Goal: Task Accomplishment & Management: Manage account settings

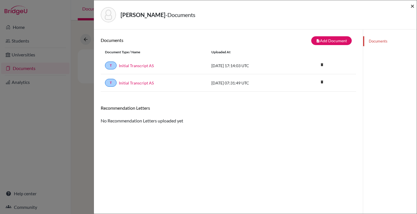
click at [412, 2] on span "×" at bounding box center [413, 6] width 4 height 8
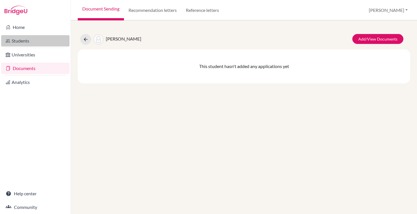
click at [18, 37] on link "Students" at bounding box center [35, 40] width 68 height 11
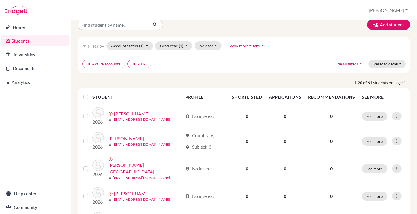
scroll to position [8, 0]
click at [24, 65] on link "Documents" at bounding box center [35, 68] width 68 height 11
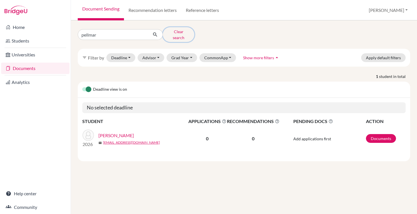
click at [168, 34] on button "Clear search" at bounding box center [179, 34] width 32 height 15
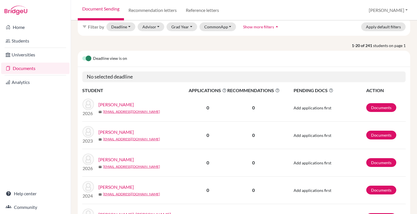
scroll to position [35, 0]
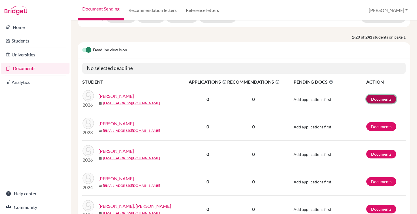
click at [379, 99] on link "Documents" at bounding box center [382, 99] width 30 height 9
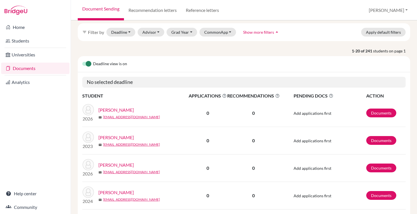
scroll to position [33, 0]
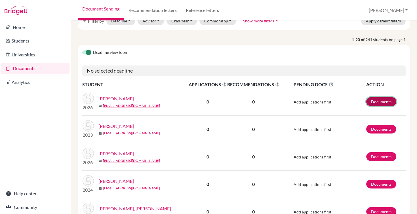
click at [376, 101] on link "Documents" at bounding box center [382, 101] width 30 height 9
click at [381, 129] on link "Documents" at bounding box center [382, 129] width 30 height 9
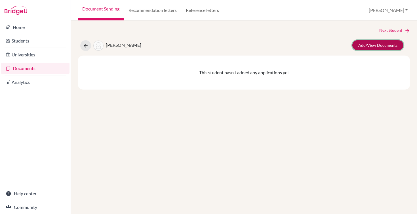
click at [369, 47] on link "Add/View Documents" at bounding box center [378, 45] width 51 height 10
click at [368, 43] on link "Add/View Documents" at bounding box center [378, 45] width 51 height 10
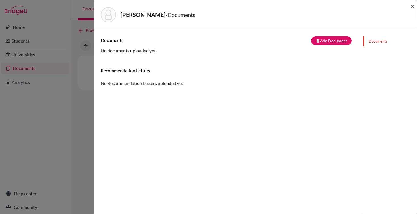
click at [411, 5] on span "×" at bounding box center [413, 6] width 4 height 8
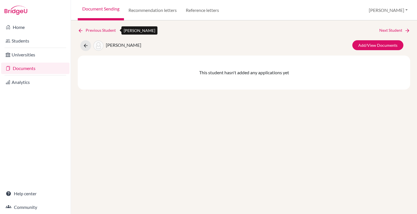
click at [80, 30] on icon at bounding box center [81, 31] width 6 height 6
click at [83, 41] on button at bounding box center [85, 45] width 11 height 11
click at [27, 65] on link "Documents" at bounding box center [35, 68] width 68 height 11
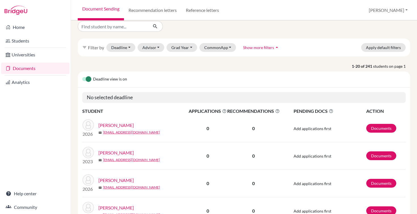
scroll to position [7, 0]
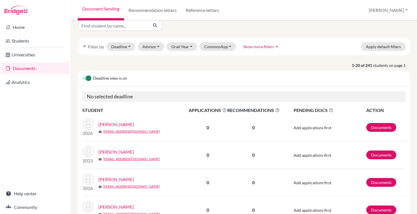
click at [82, 75] on label at bounding box center [82, 75] width 0 height 0
click at [87, 79] on input "checkbox" at bounding box center [84, 78] width 5 height 6
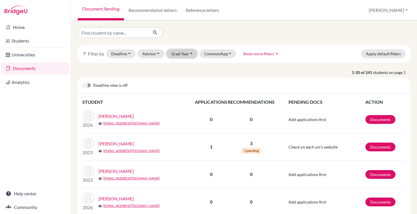
click at [182, 57] on button "Grad Year" at bounding box center [182, 53] width 31 height 9
click at [183, 75] on span "2026" at bounding box center [179, 75] width 10 height 7
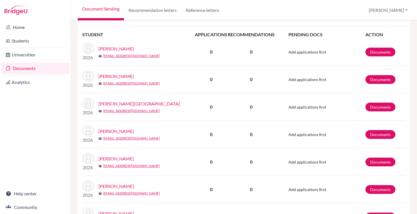
scroll to position [87, 0]
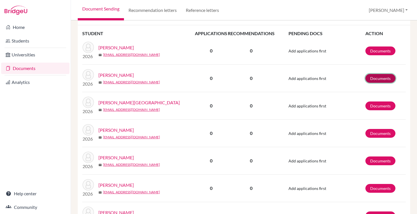
click at [381, 77] on link "Documents" at bounding box center [381, 78] width 30 height 9
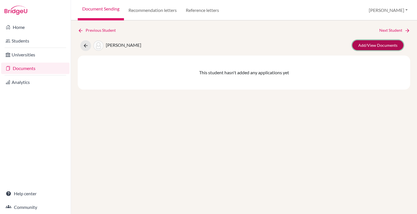
click at [370, 44] on link "Add/View Documents" at bounding box center [378, 45] width 51 height 10
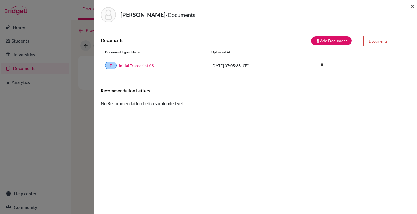
click at [412, 4] on span "×" at bounding box center [413, 6] width 4 height 8
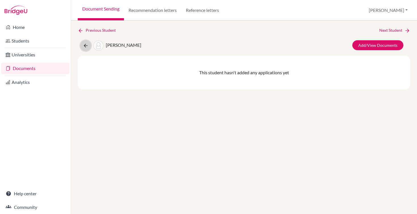
click at [82, 45] on button at bounding box center [85, 45] width 11 height 11
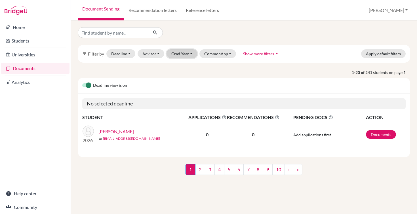
click at [188, 55] on button "Grad Year" at bounding box center [182, 53] width 31 height 9
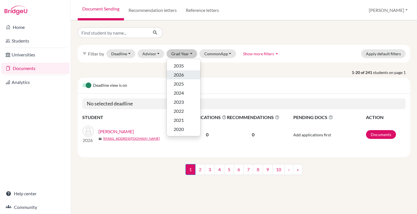
click at [182, 75] on span "2026" at bounding box center [179, 75] width 10 height 7
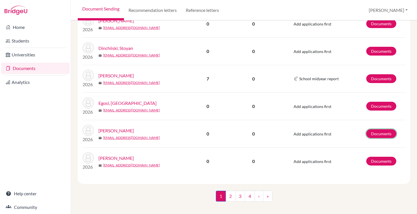
scroll to position [520, 0]
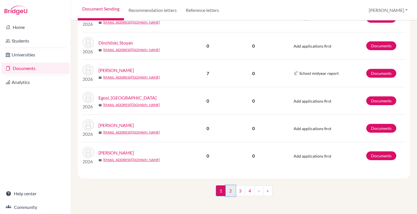
click at [227, 191] on link "2" at bounding box center [231, 191] width 10 height 11
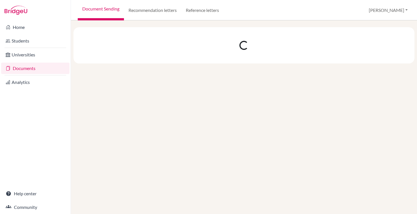
scroll to position [0, 0]
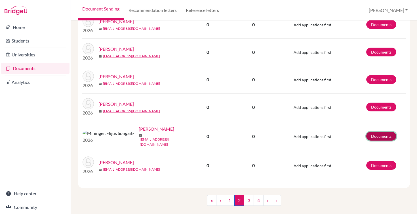
scroll to position [520, 0]
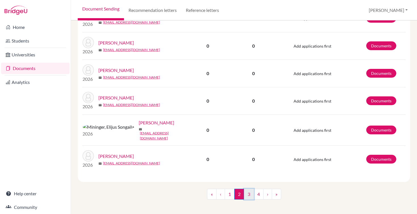
click at [251, 191] on link "3" at bounding box center [249, 194] width 10 height 11
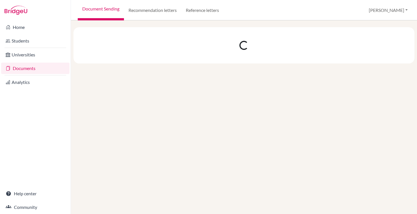
scroll to position [0, 0]
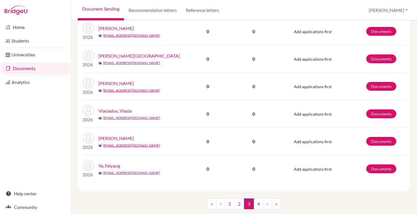
scroll to position [520, 0]
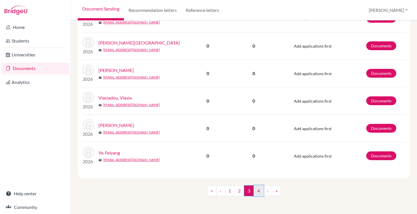
click at [258, 191] on link "4" at bounding box center [259, 191] width 10 height 11
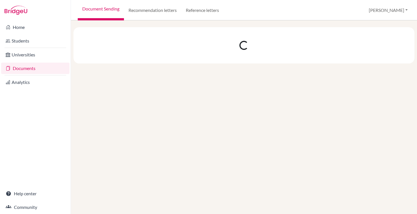
scroll to position [0, 0]
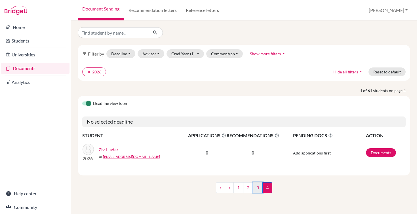
click at [258, 188] on link "3" at bounding box center [258, 188] width 10 height 11
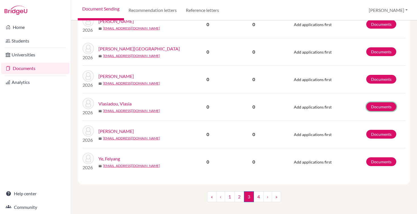
scroll to position [520, 0]
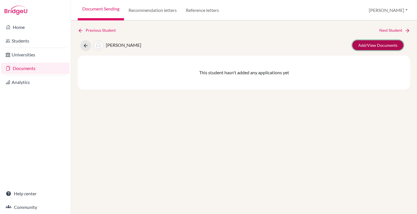
click at [366, 46] on link "Add/View Documents" at bounding box center [378, 45] width 51 height 10
click at [363, 47] on link "Add/View Documents" at bounding box center [378, 45] width 51 height 10
click at [372, 47] on link "Add/View Documents" at bounding box center [378, 45] width 51 height 10
click at [366, 47] on link "Add/View Documents" at bounding box center [378, 45] width 51 height 10
click at [369, 45] on link "Add/View Documents" at bounding box center [378, 45] width 51 height 10
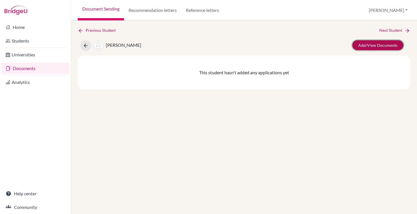
click at [366, 49] on link "Add/View Documents" at bounding box center [378, 45] width 51 height 10
click at [372, 46] on link "Add/View Documents" at bounding box center [378, 45] width 51 height 10
click at [372, 48] on link "Add/View Documents" at bounding box center [378, 45] width 51 height 10
click at [369, 45] on link "Add/View Documents" at bounding box center [378, 45] width 51 height 10
click at [369, 46] on link "Add/View Documents" at bounding box center [378, 45] width 51 height 10
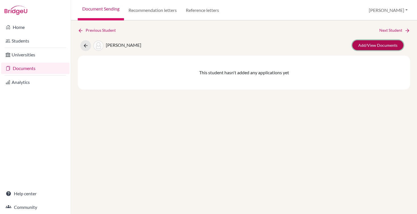
click at [362, 45] on link "Add/View Documents" at bounding box center [378, 45] width 51 height 10
click at [380, 44] on link "Add/View Documents" at bounding box center [378, 45] width 51 height 10
click at [371, 46] on link "Add/View Documents" at bounding box center [378, 45] width 51 height 10
click at [374, 45] on link "Add/View Documents" at bounding box center [378, 45] width 51 height 10
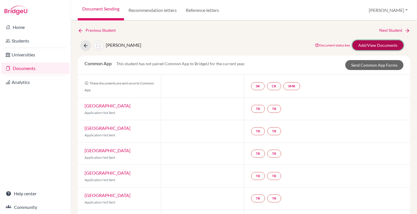
click at [372, 44] on link "Add/View Documents" at bounding box center [378, 45] width 51 height 10
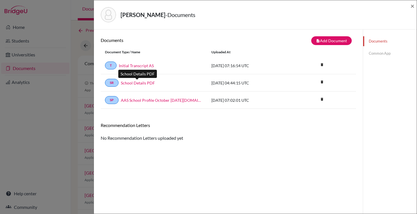
click at [132, 82] on link "School Details PDF" at bounding box center [138, 83] width 34 height 6
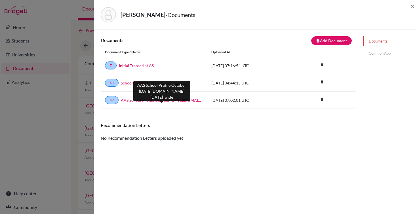
click at [192, 101] on link "AAS School Profile October 2024-2025.docx.school_wide" at bounding box center [162, 100] width 82 height 6
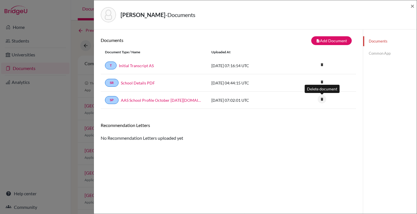
click at [321, 98] on icon "delete" at bounding box center [322, 99] width 9 height 9
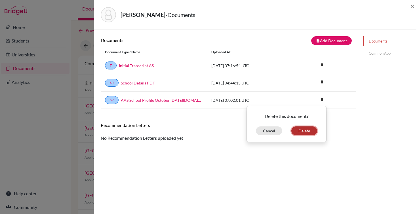
click at [310, 128] on button "Delete" at bounding box center [305, 131] width 26 height 9
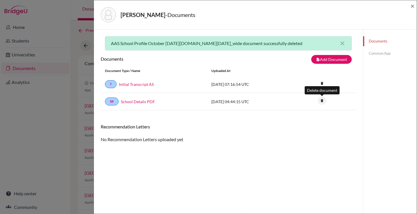
click at [320, 101] on icon "delete" at bounding box center [322, 101] width 9 height 9
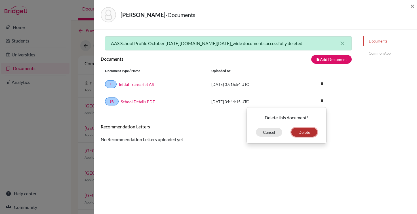
click at [304, 133] on button "Delete" at bounding box center [305, 132] width 26 height 9
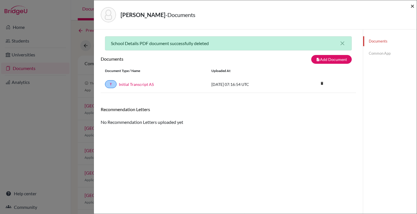
click at [414, 6] on span "×" at bounding box center [413, 6] width 4 height 8
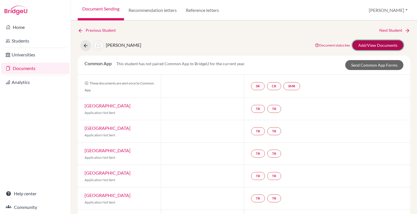
click at [373, 46] on link "Add/View Documents" at bounding box center [378, 45] width 51 height 10
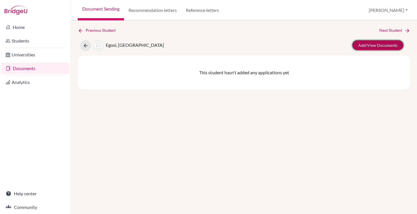
click at [363, 45] on link "Add/View Documents" at bounding box center [378, 45] width 51 height 10
click at [371, 49] on link "Add/View Documents" at bounding box center [378, 45] width 51 height 10
click at [386, 48] on link "Add/View Documents" at bounding box center [378, 45] width 51 height 10
click at [369, 43] on link "Add/View Documents" at bounding box center [378, 45] width 51 height 10
click at [366, 42] on link "Add/View Documents" at bounding box center [378, 45] width 51 height 10
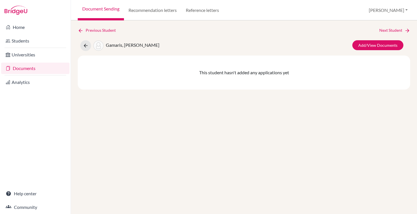
click at [365, 39] on div "Previous Student Next Student Gamaris, Sotiris-David Add/View Documents This st…" at bounding box center [244, 58] width 333 height 62
click at [366, 45] on link "Add/View Documents" at bounding box center [378, 45] width 51 height 10
click at [382, 46] on link "Add/View Documents" at bounding box center [378, 45] width 51 height 10
click at [369, 43] on link "Add/View Documents" at bounding box center [378, 45] width 51 height 10
click at [374, 44] on link "Add/View Documents" at bounding box center [378, 45] width 51 height 10
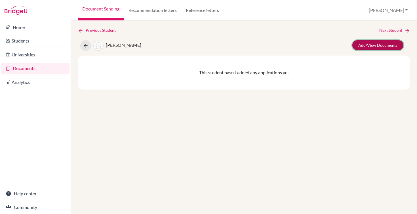
click at [369, 45] on link "Add/View Documents" at bounding box center [378, 45] width 51 height 10
click at [375, 45] on link "Add/View Documents" at bounding box center [378, 45] width 51 height 10
click at [361, 45] on link "Add/View Documents" at bounding box center [378, 45] width 51 height 10
click at [377, 46] on link "Add/View Documents" at bounding box center [378, 45] width 51 height 10
click at [373, 47] on link "Add/View Documents" at bounding box center [378, 45] width 51 height 10
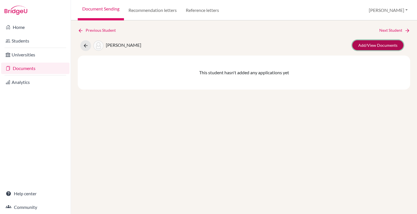
click at [374, 49] on link "Add/View Documents" at bounding box center [378, 45] width 51 height 10
click at [363, 44] on link "Add/View Documents" at bounding box center [378, 45] width 51 height 10
click at [369, 48] on link "Add/View Documents" at bounding box center [378, 45] width 51 height 10
click at [372, 41] on link "Add/View Documents" at bounding box center [378, 45] width 51 height 10
click at [377, 45] on link "Add/View Documents" at bounding box center [378, 45] width 51 height 10
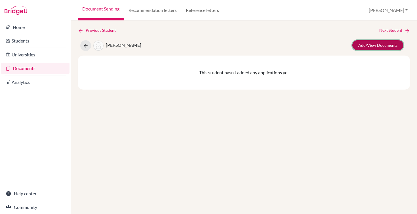
click at [364, 46] on link "Add/View Documents" at bounding box center [378, 45] width 51 height 10
click at [385, 45] on link "Add/View Documents" at bounding box center [378, 45] width 51 height 10
click at [361, 42] on link "Add/View Documents" at bounding box center [378, 45] width 51 height 10
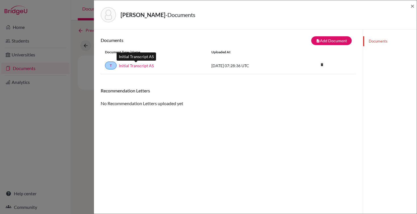
click at [127, 65] on link "Initial Transcript AS" at bounding box center [136, 66] width 35 height 6
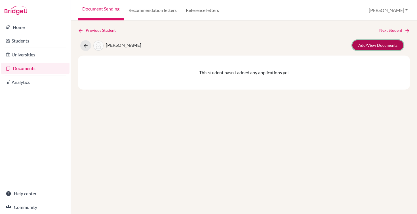
click at [359, 43] on link "Add/View Documents" at bounding box center [378, 45] width 51 height 10
click at [377, 47] on link "Add/View Documents" at bounding box center [378, 45] width 51 height 10
click at [359, 43] on link "Add/View Documents" at bounding box center [378, 45] width 51 height 10
click at [366, 45] on link "Add/View Documents" at bounding box center [378, 45] width 51 height 10
click at [376, 44] on link "Add/View Documents" at bounding box center [378, 45] width 51 height 10
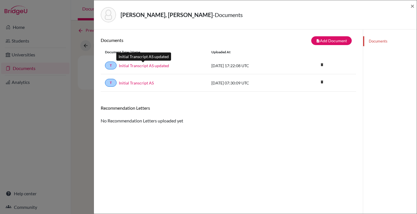
click at [153, 65] on link "Initial Transcript AS updated" at bounding box center [144, 66] width 50 height 6
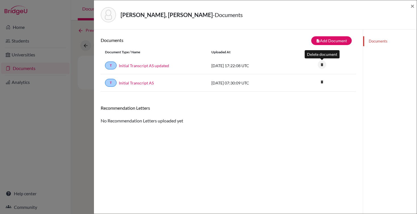
click at [323, 66] on icon "delete" at bounding box center [322, 64] width 9 height 9
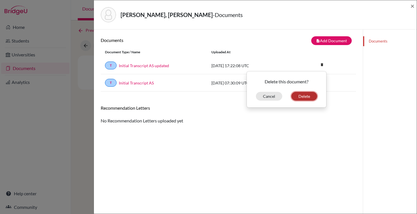
click at [309, 95] on button "Delete" at bounding box center [305, 96] width 26 height 9
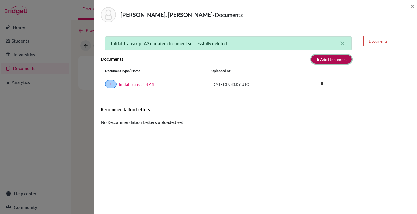
click at [321, 62] on button "note_add Add Document" at bounding box center [332, 59] width 41 height 9
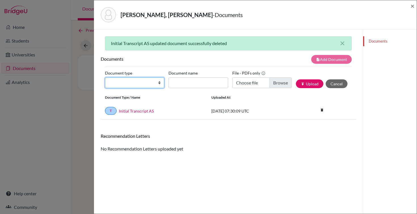
click at [160, 81] on select "Change explanation for Common App reports Counselor recommendation Internationa…" at bounding box center [134, 83] width 59 height 11
select select "2"
click at [105, 78] on select "Change explanation for Common App reports Counselor recommendation Internationa…" at bounding box center [134, 83] width 59 height 11
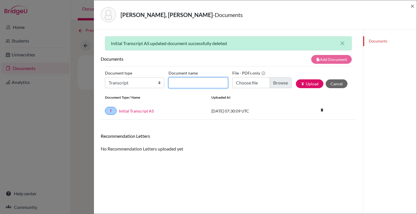
click at [183, 82] on input "Document name" at bounding box center [198, 83] width 59 height 11
type input "Transfer Transcript"
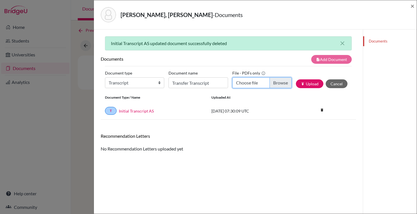
click at [280, 83] on input "Choose file" at bounding box center [262, 83] width 59 height 11
click at [277, 83] on input "Morrs, Jackson Transfer Transcript.pdf" at bounding box center [262, 83] width 59 height 11
type input "C:\fakepath\Morris, Jackson Transfer Transcript.pdf"
click at [308, 86] on button "publish Upload" at bounding box center [310, 84] width 28 height 9
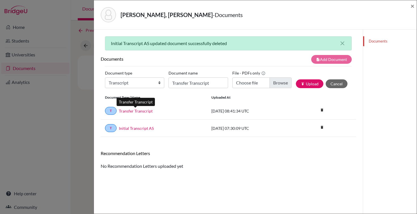
click at [126, 112] on link "Transfer Transcript" at bounding box center [136, 111] width 34 height 6
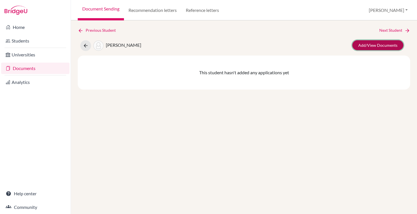
click at [361, 45] on link "Add/View Documents" at bounding box center [378, 45] width 51 height 10
click at [369, 48] on link "Add/View Documents" at bounding box center [378, 45] width 51 height 10
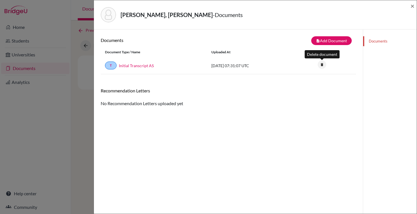
click at [321, 65] on icon "delete" at bounding box center [322, 64] width 9 height 9
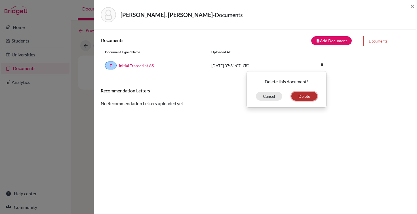
click at [315, 94] on button "Delete" at bounding box center [305, 96] width 26 height 9
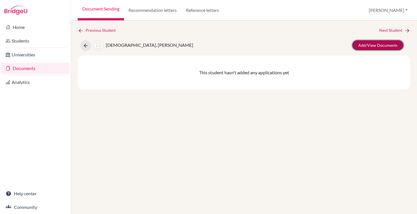
click at [360, 46] on link "Add/View Documents" at bounding box center [378, 45] width 51 height 10
click at [366, 46] on link "Add/View Documents" at bounding box center [378, 45] width 51 height 10
click at [363, 49] on link "Add/View Documents" at bounding box center [378, 45] width 51 height 10
click at [382, 45] on link "Add/View Documents" at bounding box center [378, 45] width 51 height 10
click at [364, 48] on link "Add/View Documents" at bounding box center [378, 45] width 51 height 10
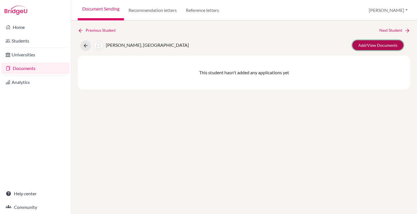
click at [370, 43] on link "Add/View Documents" at bounding box center [378, 45] width 51 height 10
click at [369, 48] on link "Add/View Documents" at bounding box center [378, 45] width 51 height 10
click at [360, 47] on link "Add/View Documents" at bounding box center [378, 45] width 51 height 10
click at [382, 46] on link "Add/View Documents" at bounding box center [378, 45] width 51 height 10
click at [378, 48] on link "Add/View Documents" at bounding box center [378, 45] width 51 height 10
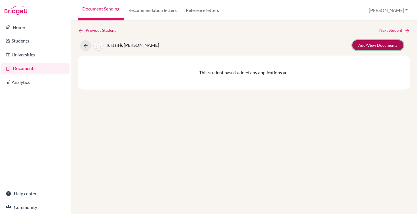
click at [363, 47] on link "Add/View Documents" at bounding box center [378, 45] width 51 height 10
click at [365, 42] on link "Add/View Documents" at bounding box center [378, 45] width 51 height 10
click at [370, 46] on link "Add/View Documents" at bounding box center [378, 45] width 51 height 10
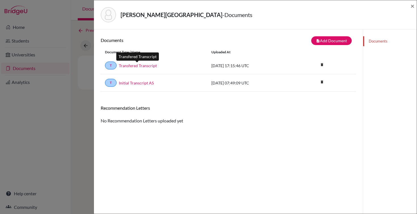
click at [146, 66] on link "Transfered Transcript" at bounding box center [138, 66] width 38 height 6
click at [150, 68] on link "Transfered Transcript" at bounding box center [138, 66] width 38 height 6
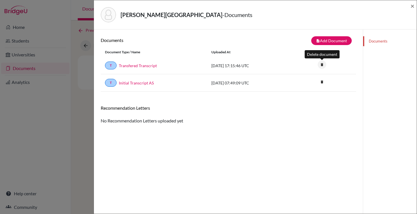
click at [322, 66] on icon "delete" at bounding box center [322, 64] width 9 height 9
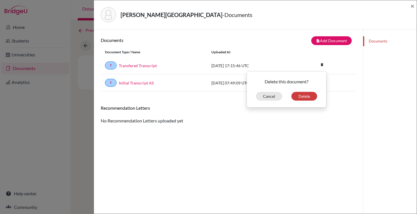
click at [308, 91] on div "Delete this document? Cancel Delete" at bounding box center [286, 89] width 79 height 22
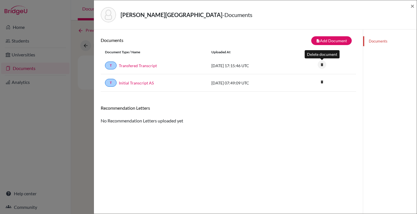
click at [322, 68] on icon "delete" at bounding box center [322, 64] width 9 height 9
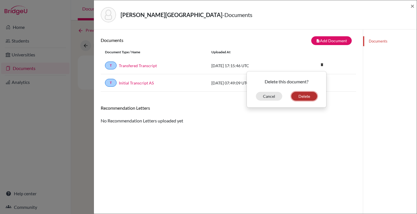
click at [311, 97] on button "Delete" at bounding box center [305, 96] width 26 height 9
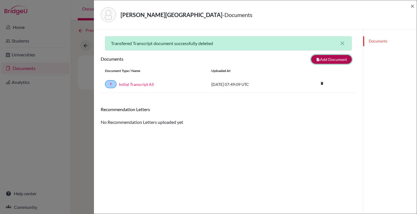
click at [327, 57] on button "note_add Add Document" at bounding box center [332, 59] width 41 height 9
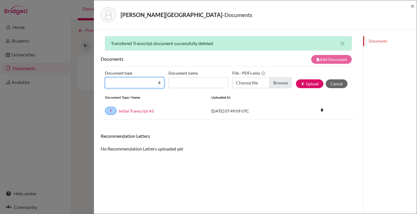
click at [158, 82] on select "Change explanation for Common App reports Counselor recommendation Internationa…" at bounding box center [134, 83] width 59 height 11
select select "2"
click at [105, 78] on select "Change explanation for Common App reports Counselor recommendation Internationa…" at bounding box center [134, 83] width 59 height 11
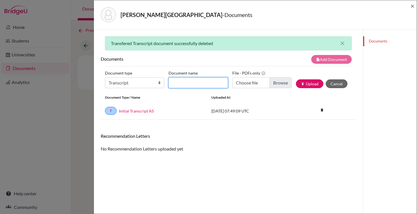
click at [185, 84] on input "Document name" at bounding box center [198, 83] width 59 height 11
type input "Transfer Transcript"
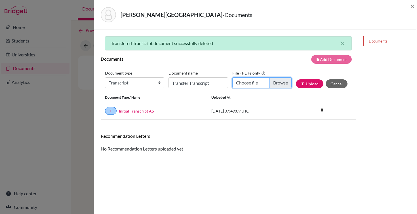
click at [275, 83] on input "Choose file" at bounding box center [262, 83] width 59 height 11
type input "C:\fakepath\Valkova, Melisa Transfer Transcript.pdf"
click at [308, 86] on button "publish Upload" at bounding box center [310, 84] width 28 height 9
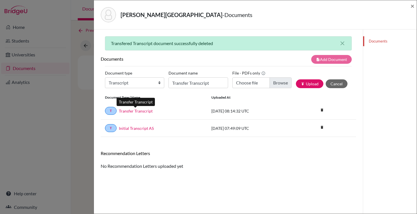
click at [143, 112] on link "Transfer Transcript" at bounding box center [136, 111] width 34 height 6
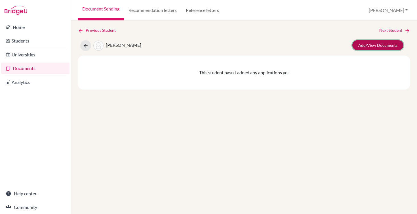
click at [365, 47] on link "Add/View Documents" at bounding box center [378, 45] width 51 height 10
click at [371, 45] on link "Add/View Documents" at bounding box center [378, 45] width 51 height 10
click at [371, 46] on link "Add/View Documents" at bounding box center [378, 45] width 51 height 10
click at [361, 43] on link "Add/View Documents" at bounding box center [378, 45] width 51 height 10
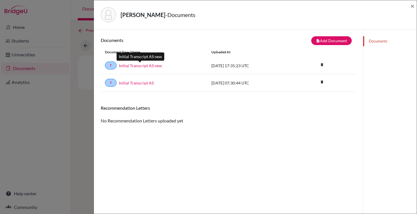
click at [148, 65] on link "Initial Transcript AS new" at bounding box center [140, 66] width 43 height 6
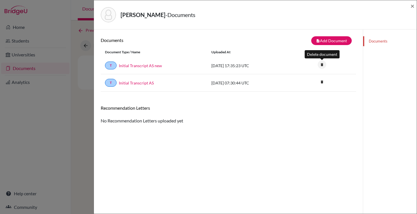
click at [321, 65] on icon "delete" at bounding box center [322, 64] width 9 height 9
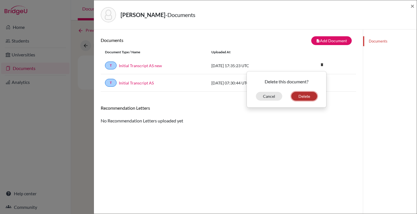
click at [310, 96] on button "Delete" at bounding box center [305, 96] width 26 height 9
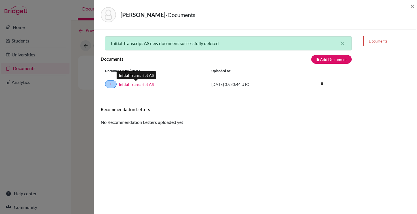
click at [141, 85] on link "Initial Transcript AS" at bounding box center [136, 84] width 35 height 6
click at [328, 61] on button "note_add Add Document" at bounding box center [332, 59] width 41 height 9
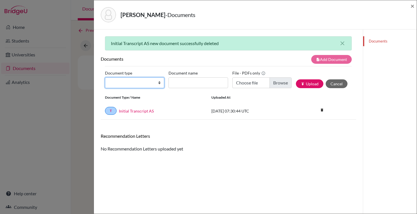
click at [156, 84] on select "Change explanation for Common App reports Counselor recommendation Internationa…" at bounding box center [134, 83] width 59 height 11
select select "2"
click at [105, 78] on select "Change explanation for Common App reports Counselor recommendation Internationa…" at bounding box center [134, 83] width 59 height 11
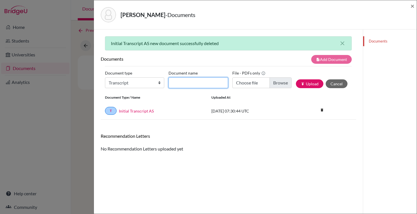
click at [198, 81] on input "Document name" at bounding box center [198, 83] width 59 height 11
type input "Transfer Transcript"
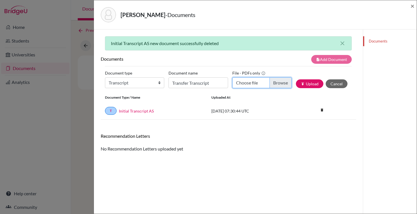
click at [278, 83] on input "Choose file" at bounding box center [262, 83] width 59 height 11
type input "C:\fakepath\Myer, Emma Transfer Transcript.pdf"
click at [306, 84] on button "publish Upload" at bounding box center [310, 84] width 28 height 9
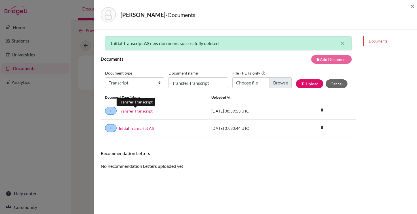
click at [136, 113] on link "Transfer Transcript" at bounding box center [136, 111] width 34 height 6
click at [321, 110] on icon "delete" at bounding box center [322, 110] width 9 height 9
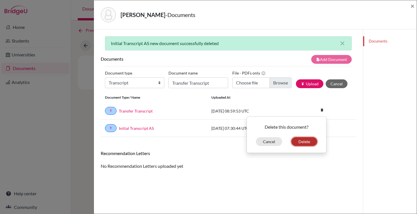
click at [304, 140] on button "Delete" at bounding box center [305, 141] width 26 height 9
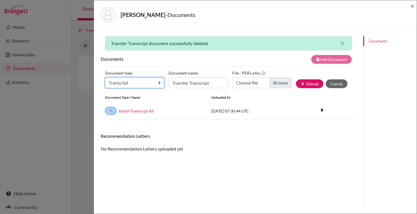
click at [144, 80] on select "Change explanation for Common App reports Counselor recommendation Internationa…" at bounding box center [134, 83] width 59 height 11
select select "2"
click at [105, 78] on select "Change explanation for Common App reports Counselor recommendation Internationa…" at bounding box center [134, 83] width 59 height 11
click at [185, 81] on input "Transfer Transcript" at bounding box center [198, 83] width 59 height 11
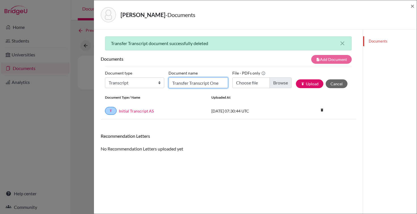
type input "Transfer Transcript One"
click at [277, 85] on input "Choose file" at bounding box center [262, 83] width 59 height 11
type input "C:\fakepath\Myer, Emma Transfer Transcript.pdf"
click at [311, 84] on button "publish Upload" at bounding box center [310, 84] width 28 height 9
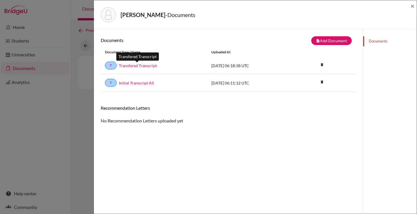
click at [152, 66] on link "Transfered Transcript" at bounding box center [138, 66] width 38 height 6
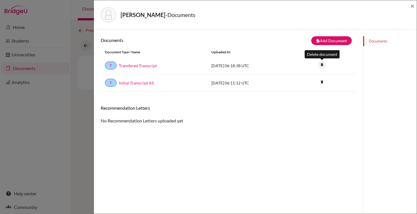
click at [320, 64] on icon "delete" at bounding box center [322, 64] width 9 height 9
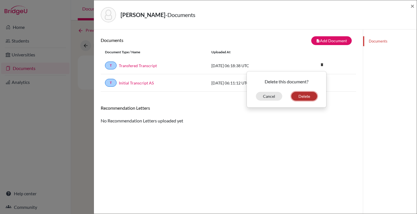
click at [307, 96] on button "Delete" at bounding box center [305, 96] width 26 height 9
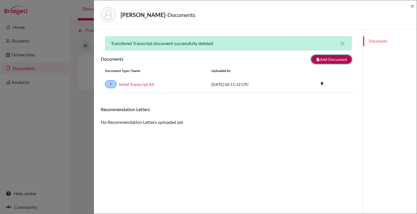
click at [323, 61] on button "note_add Add Document" at bounding box center [332, 59] width 41 height 9
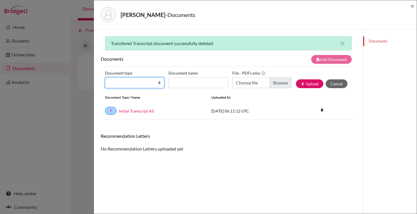
click at [156, 87] on select "Change explanation for Common App reports Counselor recommendation Internationa…" at bounding box center [134, 83] width 59 height 11
select select "2"
click at [105, 78] on select "Change explanation for Common App reports Counselor recommendation Internationa…" at bounding box center [134, 83] width 59 height 11
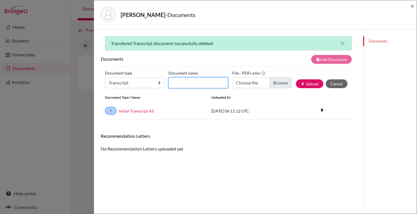
click at [208, 84] on input "Document name" at bounding box center [198, 83] width 59 height 11
type input "Transfer Transcript"
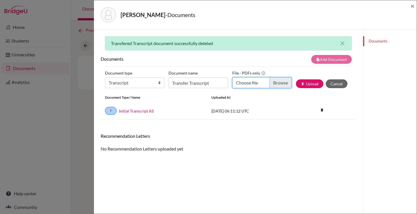
click at [260, 84] on input "Choose file" at bounding box center [262, 83] width 59 height 11
type input "C:\fakepath\Risi, Sahu Transfer Transcript.pdf"
click at [315, 84] on button "publish Upload" at bounding box center [310, 84] width 28 height 9
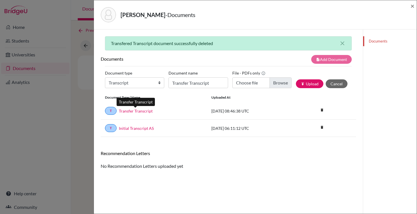
click at [140, 112] on link "Transfer Transcript" at bounding box center [136, 111] width 34 height 6
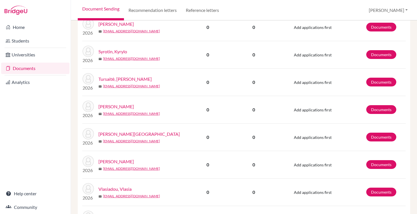
scroll to position [520, 0]
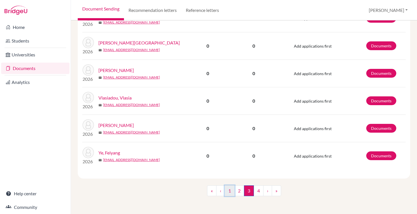
click at [231, 195] on link "1" at bounding box center [230, 191] width 10 height 11
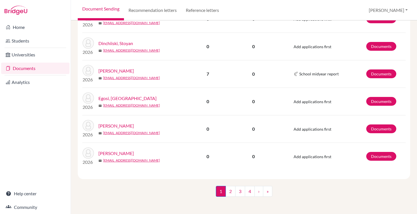
scroll to position [520, 0]
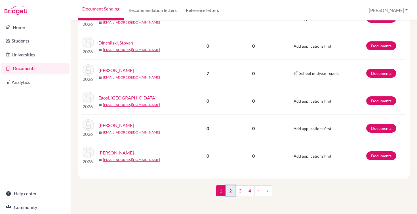
click at [233, 191] on link "2" at bounding box center [231, 191] width 10 height 11
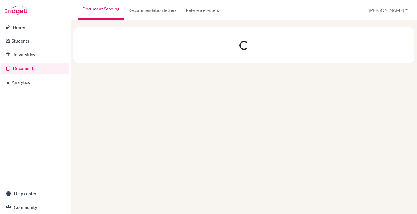
scroll to position [0, 0]
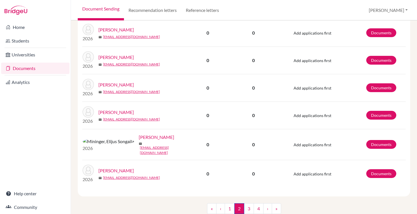
scroll to position [520, 0]
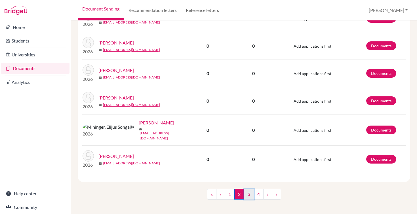
click at [245, 192] on link "3" at bounding box center [249, 194] width 10 height 11
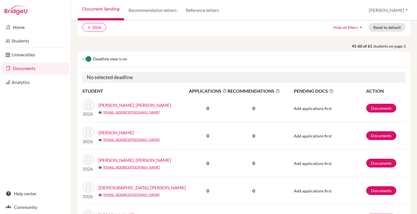
scroll to position [118, 0]
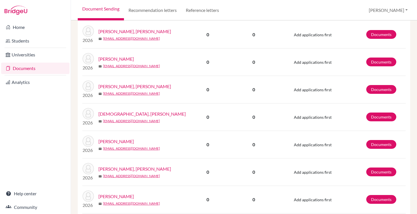
click at [108, 85] on link "Omelyanchuk, Alexey" at bounding box center [135, 86] width 73 height 7
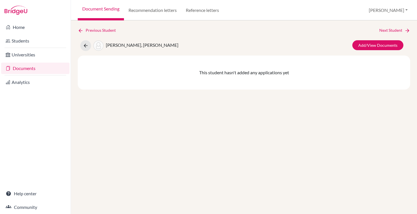
click at [115, 43] on span "[PERSON_NAME], [PERSON_NAME]" at bounding box center [142, 44] width 73 height 5
click at [23, 37] on link "Students" at bounding box center [35, 40] width 68 height 11
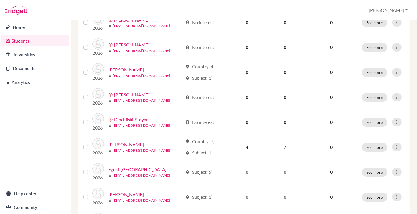
scroll to position [435, 0]
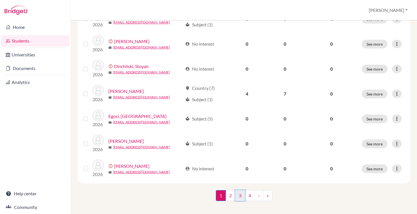
click at [238, 191] on link "3" at bounding box center [240, 196] width 10 height 11
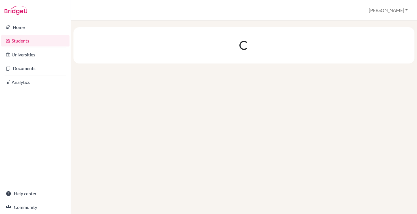
scroll to position [0, 0]
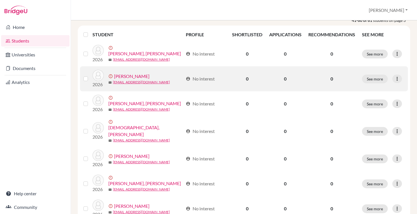
scroll to position [66, 0]
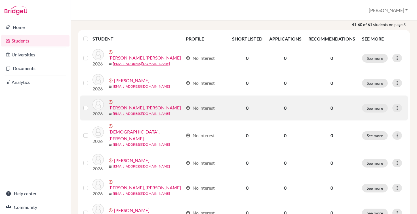
click at [131, 104] on link "Omelyanchuk, Alexey" at bounding box center [144, 107] width 73 height 7
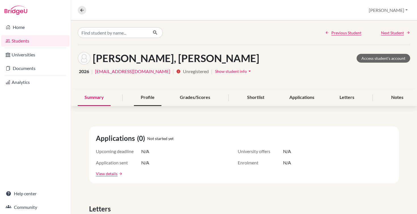
click at [150, 100] on div "Profile" at bounding box center [148, 97] width 28 height 17
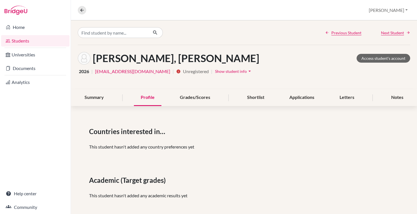
click at [215, 71] on span "Show student info" at bounding box center [231, 71] width 32 height 5
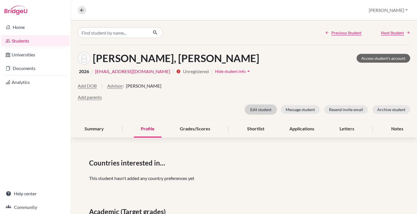
click at [255, 109] on button "Edit student" at bounding box center [261, 109] width 31 height 9
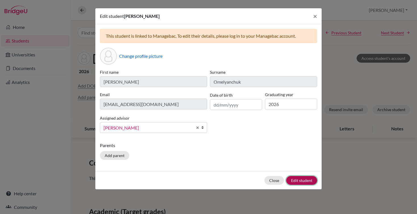
click at [298, 178] on button "Edit student" at bounding box center [302, 180] width 31 height 9
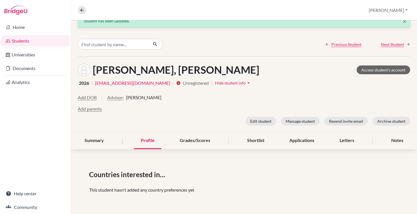
scroll to position [5, 0]
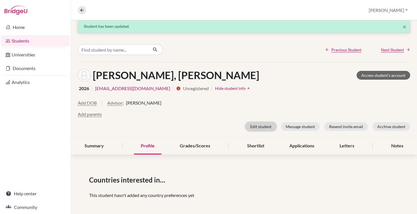
click at [267, 126] on button "Edit student" at bounding box center [261, 126] width 31 height 9
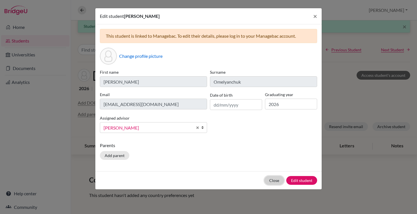
click at [274, 181] on button "Close" at bounding box center [275, 180] width 20 height 9
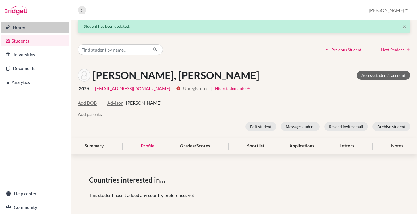
click at [23, 26] on link "Home" at bounding box center [35, 27] width 68 height 11
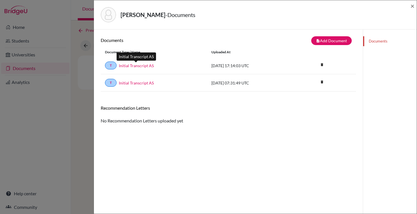
click at [140, 67] on link "Initial Transcript AS" at bounding box center [136, 66] width 35 height 6
click at [321, 65] on icon "delete" at bounding box center [322, 64] width 9 height 9
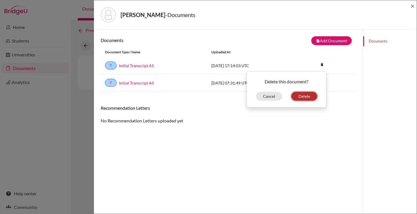
click at [312, 96] on button "Delete" at bounding box center [305, 96] width 26 height 9
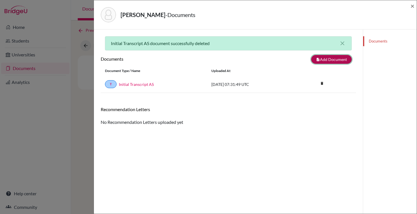
click at [325, 60] on button "note_add Add Document" at bounding box center [332, 59] width 41 height 9
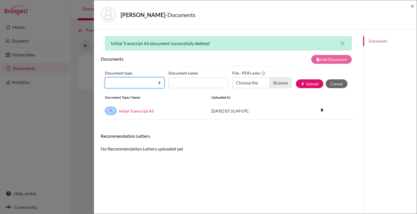
click at [149, 86] on select "Change explanation for Common App reports Counselor recommendation Internationa…" at bounding box center [134, 83] width 59 height 11
select select "2"
click at [105, 78] on select "Change explanation for Common App reports Counselor recommendation Internationa…" at bounding box center [134, 83] width 59 height 11
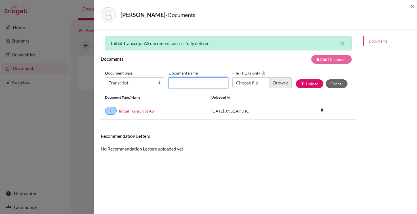
click at [209, 84] on input "Document name" at bounding box center [198, 83] width 59 height 11
type input "Transfer Transcript"
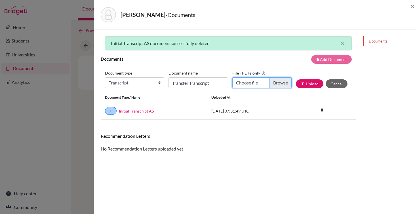
click at [284, 84] on input "Choose file" at bounding box center [262, 83] width 59 height 11
type input "C:\fakepath\[PERSON_NAME] Transfer Transcript.pdf"
click at [309, 82] on button "publish Upload" at bounding box center [310, 84] width 28 height 9
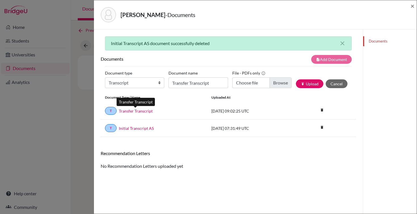
click at [137, 111] on link "Transfer Transcript" at bounding box center [136, 111] width 34 height 6
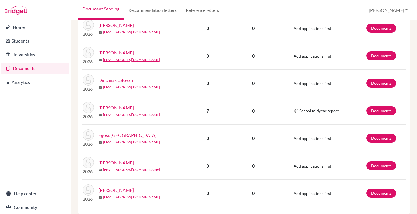
scroll to position [520, 0]
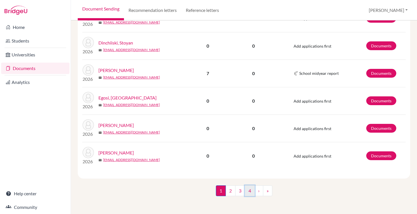
click at [252, 191] on link "4" at bounding box center [250, 191] width 10 height 11
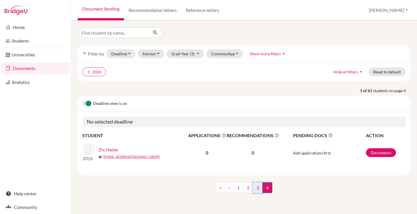
click at [259, 189] on link "3" at bounding box center [258, 188] width 10 height 11
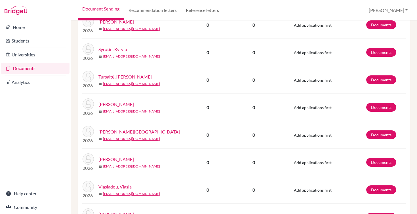
scroll to position [468, 0]
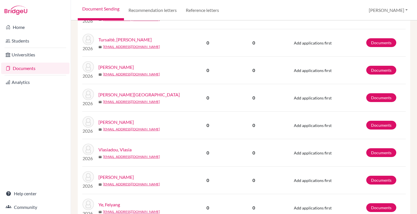
click at [375, 130] on td "Documents" at bounding box center [386, 126] width 40 height 28
click at [375, 126] on link "Documents" at bounding box center [382, 125] width 30 height 9
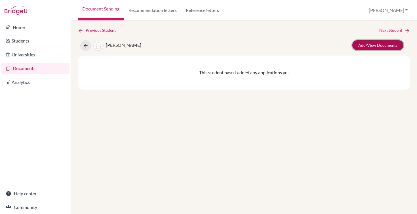
click at [369, 44] on link "Add/View Documents" at bounding box center [378, 45] width 51 height 10
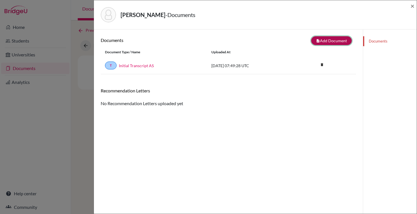
click at [327, 41] on button "note_add Add Document" at bounding box center [332, 40] width 41 height 9
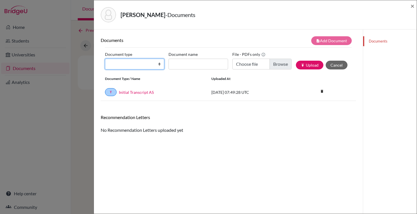
click at [154, 63] on select "Change explanation for Common App reports Counselor recommendation Internationa…" at bounding box center [134, 64] width 59 height 11
select select "2"
click at [105, 59] on select "Change explanation for Common App reports Counselor recommendation Internationa…" at bounding box center [134, 64] width 59 height 11
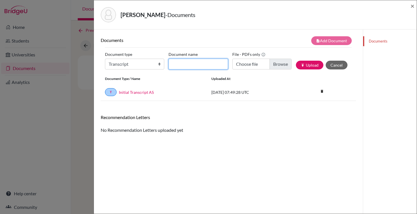
click at [189, 61] on input "Document name" at bounding box center [198, 64] width 59 height 11
type input "Transfer Transcript"
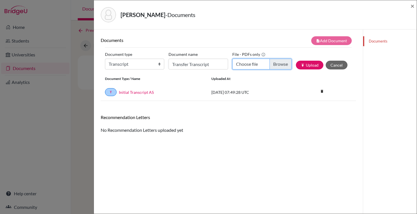
click at [277, 67] on input "Choose file" at bounding box center [262, 64] width 59 height 11
type input "C:\fakepath\[PERSON_NAME] Transfer Transcript.pdf"
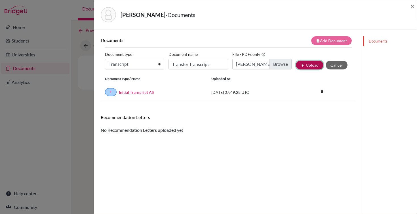
click at [308, 66] on button "publish Upload" at bounding box center [310, 65] width 28 height 9
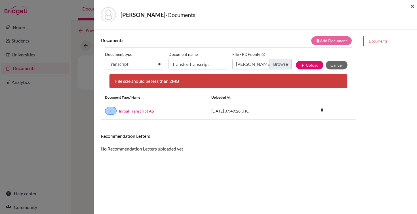
click at [413, 6] on span "×" at bounding box center [413, 6] width 4 height 8
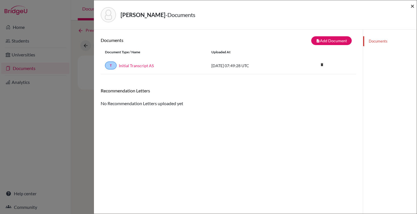
click at [414, 5] on span "×" at bounding box center [413, 6] width 4 height 8
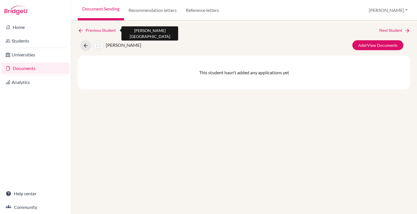
click at [92, 29] on link "Previous Student" at bounding box center [99, 30] width 43 height 6
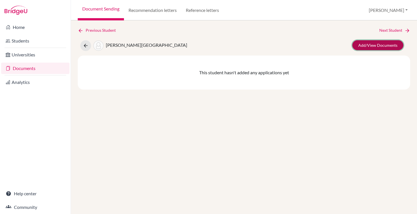
click at [385, 44] on link "Add/View Documents" at bounding box center [378, 45] width 51 height 10
